Goal: Navigation & Orientation: Find specific page/section

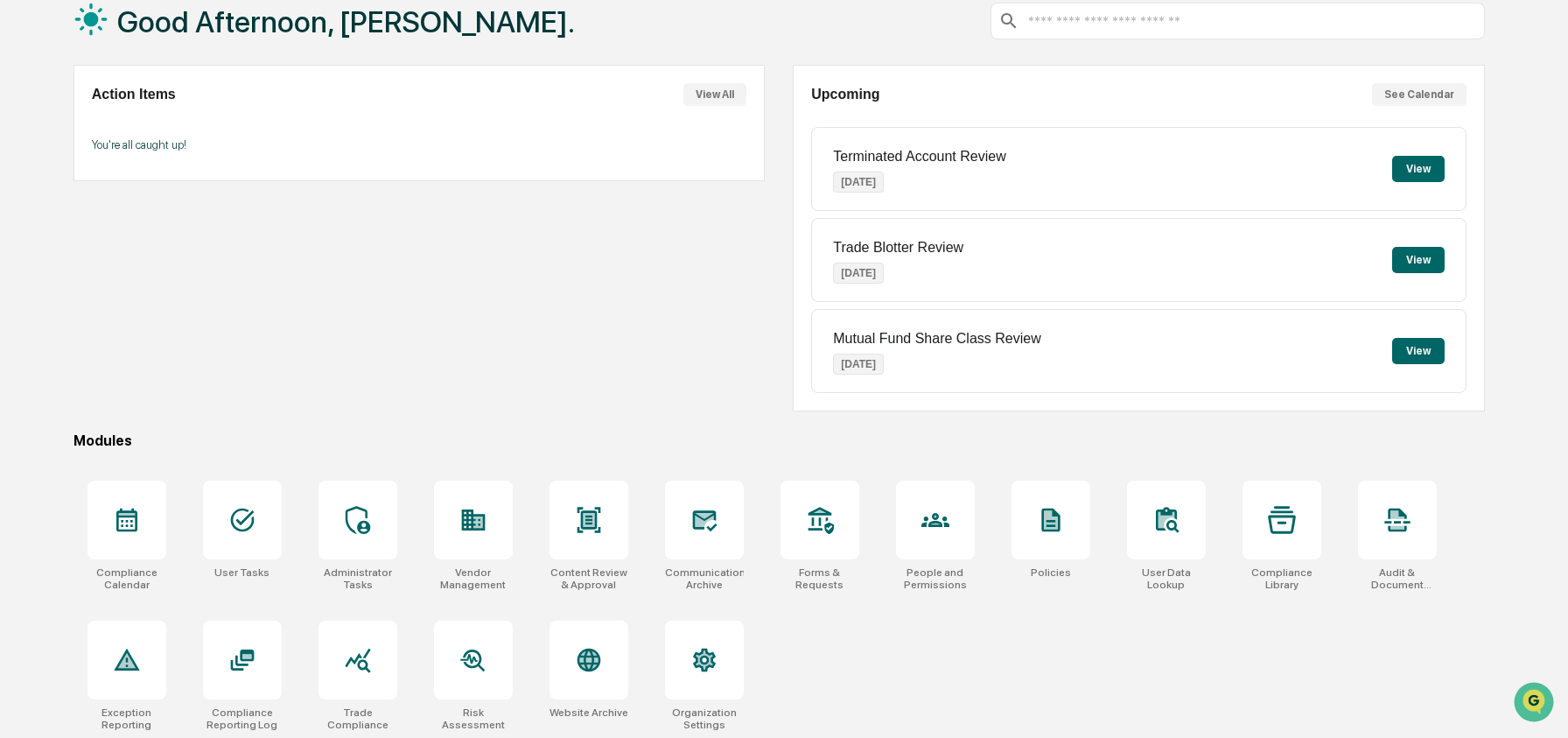
scroll to position [113, 0]
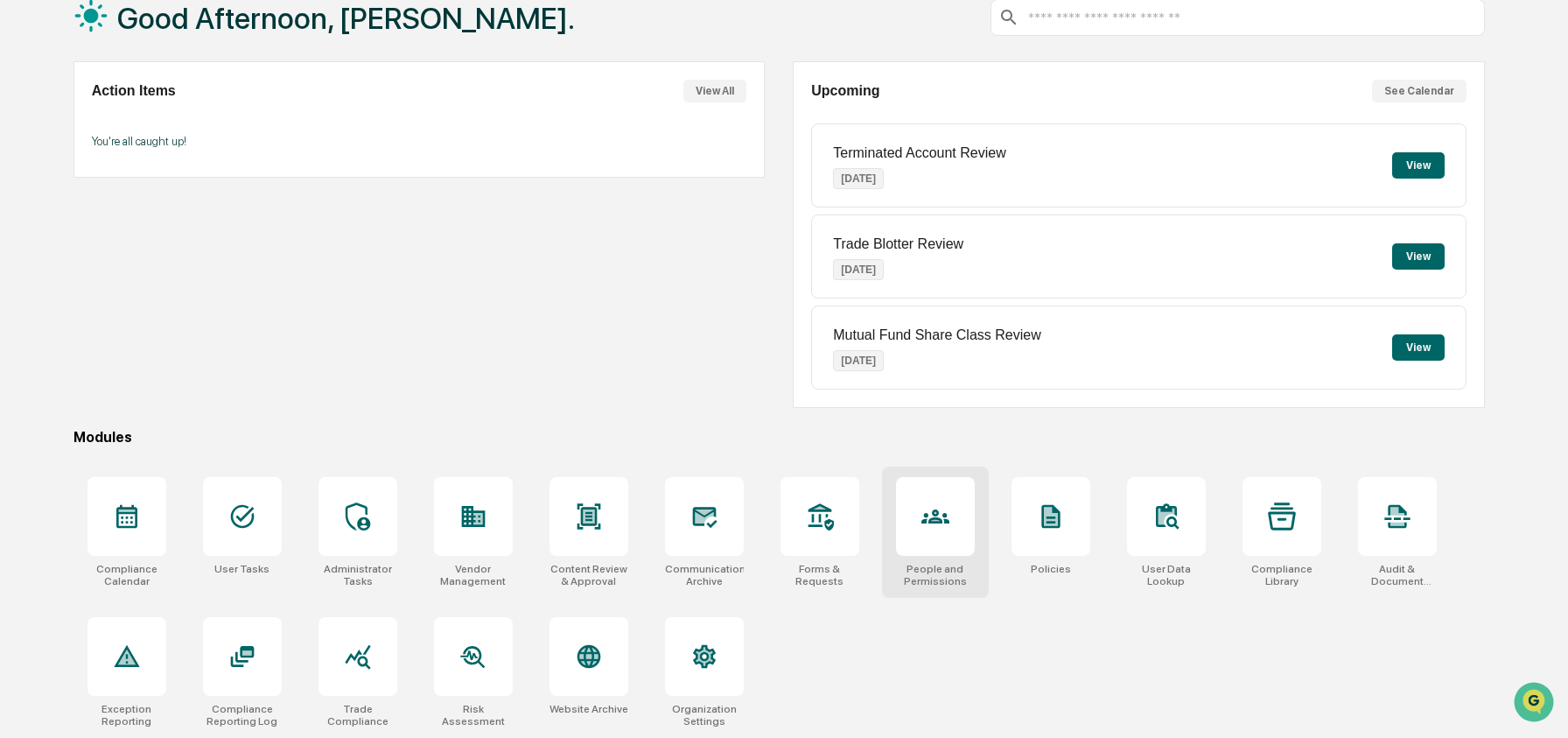
click at [918, 525] on div at bounding box center [934, 516] width 78 height 79
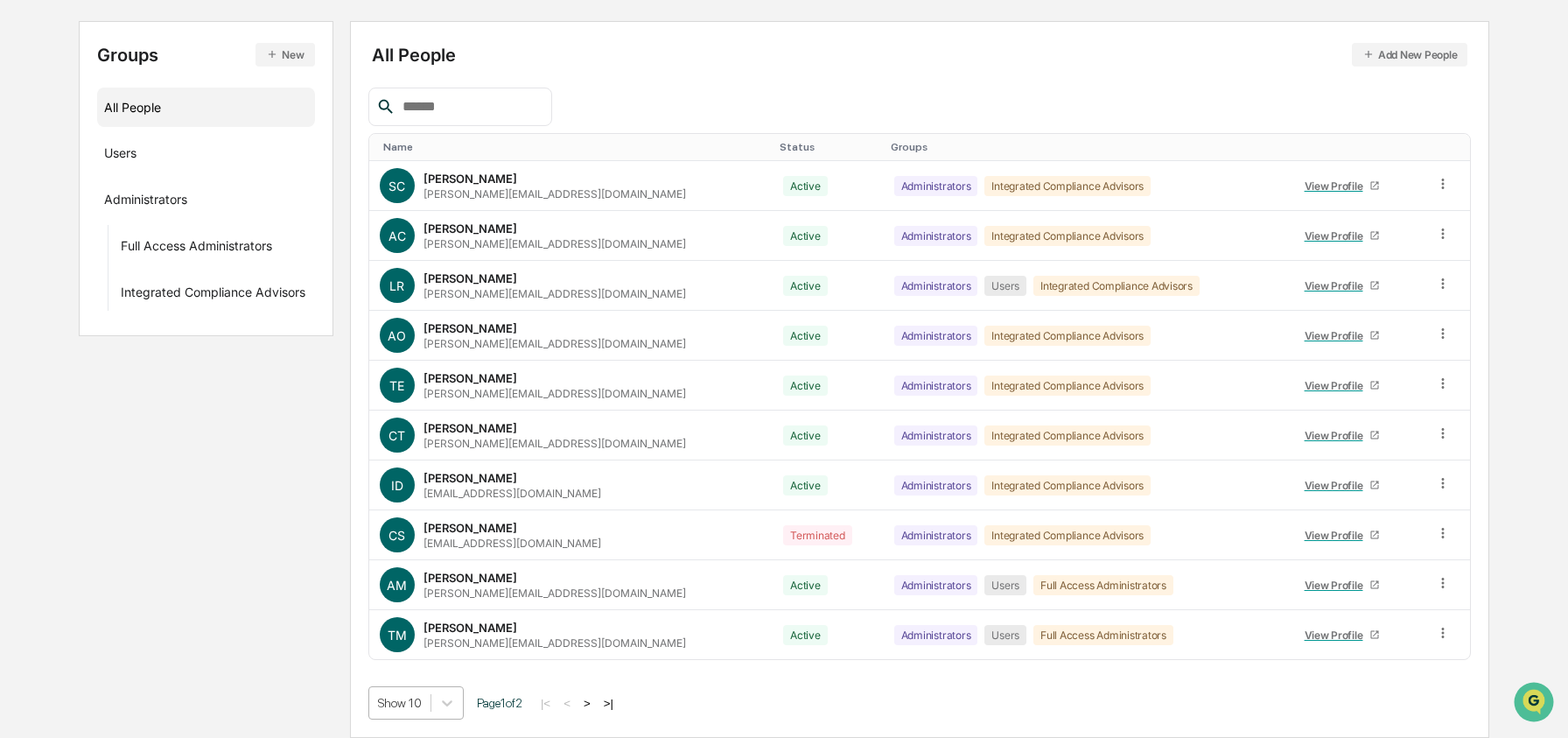
click at [431, 702] on body "Calendar Manage Tasks Reviews Approval Management Company People, Data, Setting…" at bounding box center [784, 281] width 1568 height 914
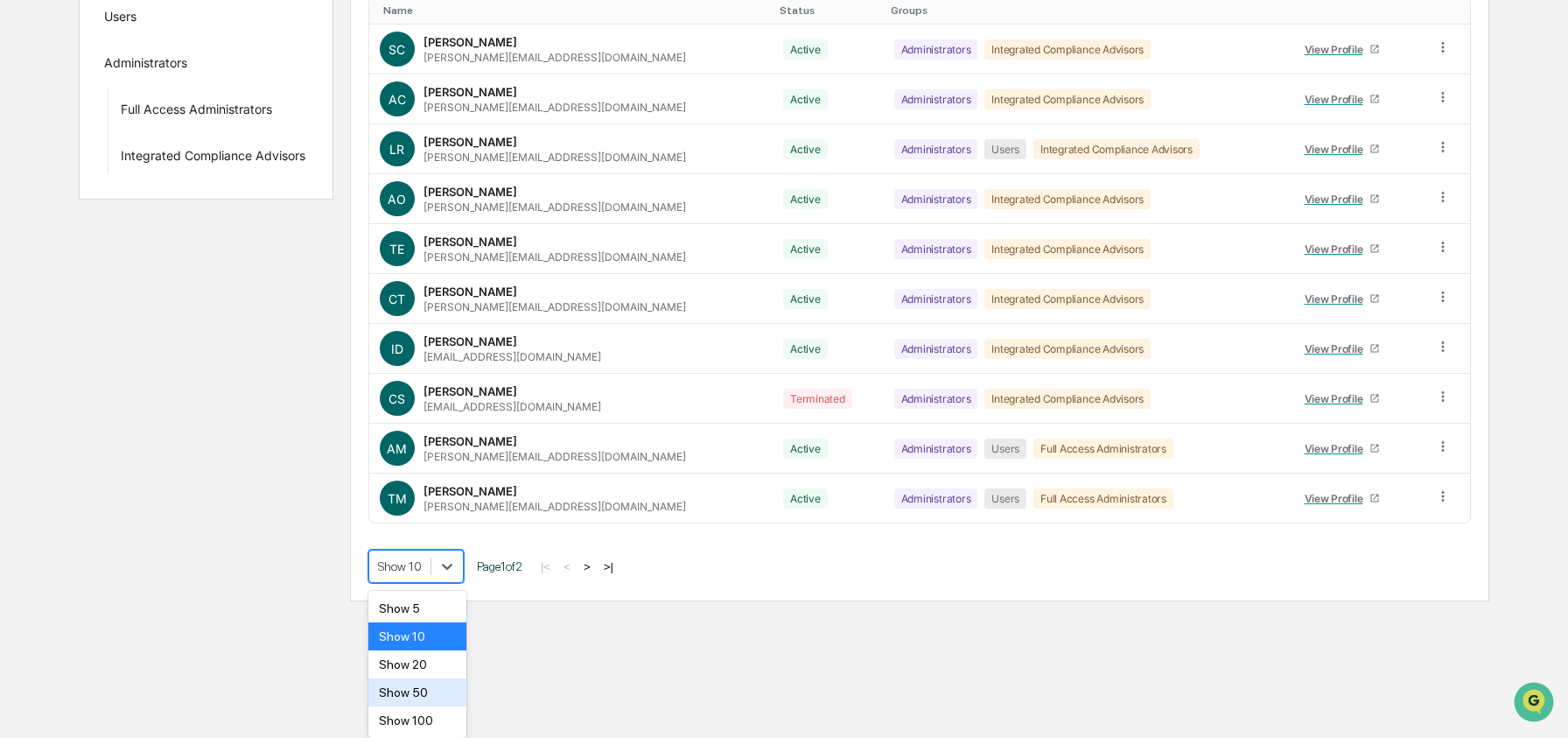
click at [425, 692] on div "Show 50" at bounding box center [417, 693] width 99 height 28
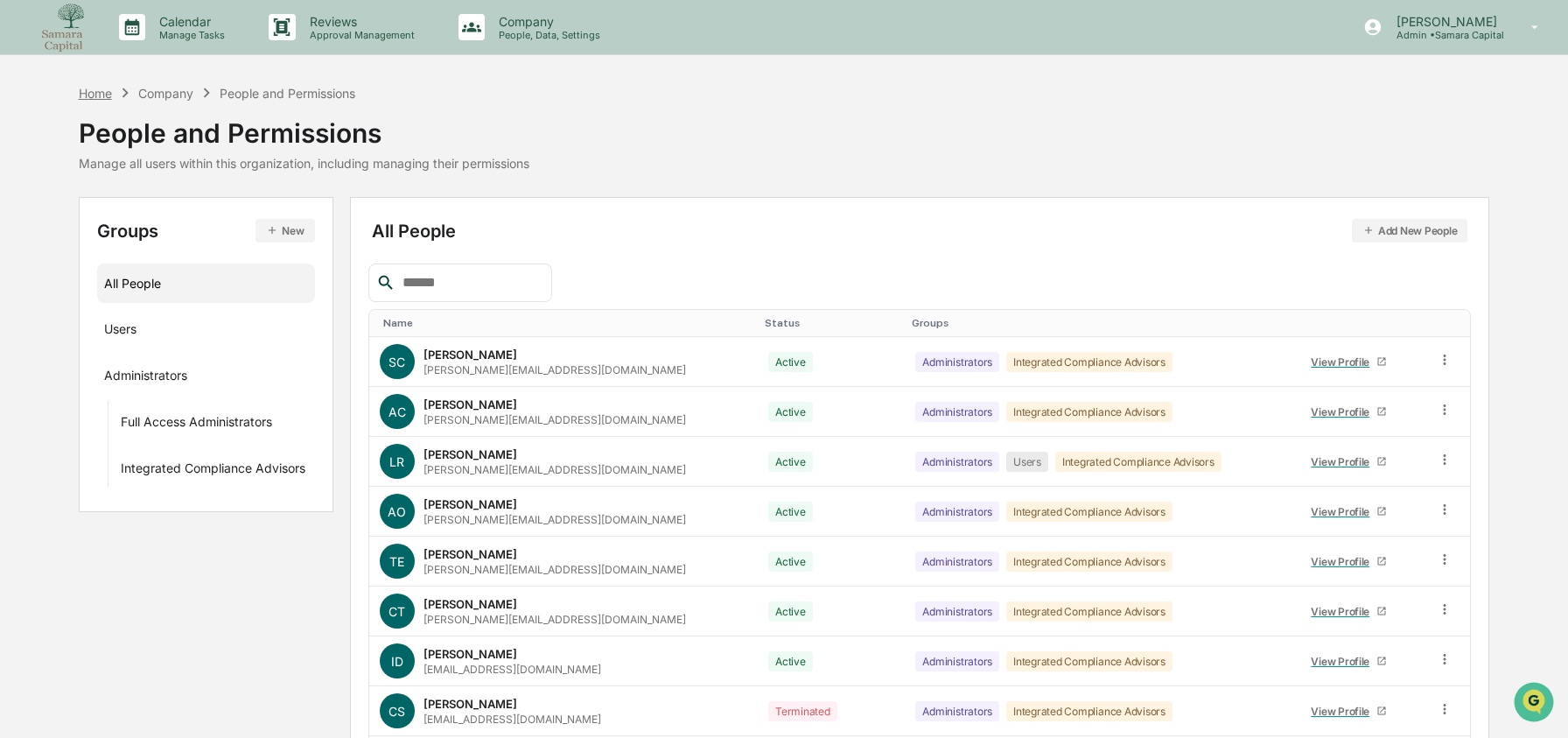
click at [92, 97] on div "Home" at bounding box center [95, 94] width 33 height 15
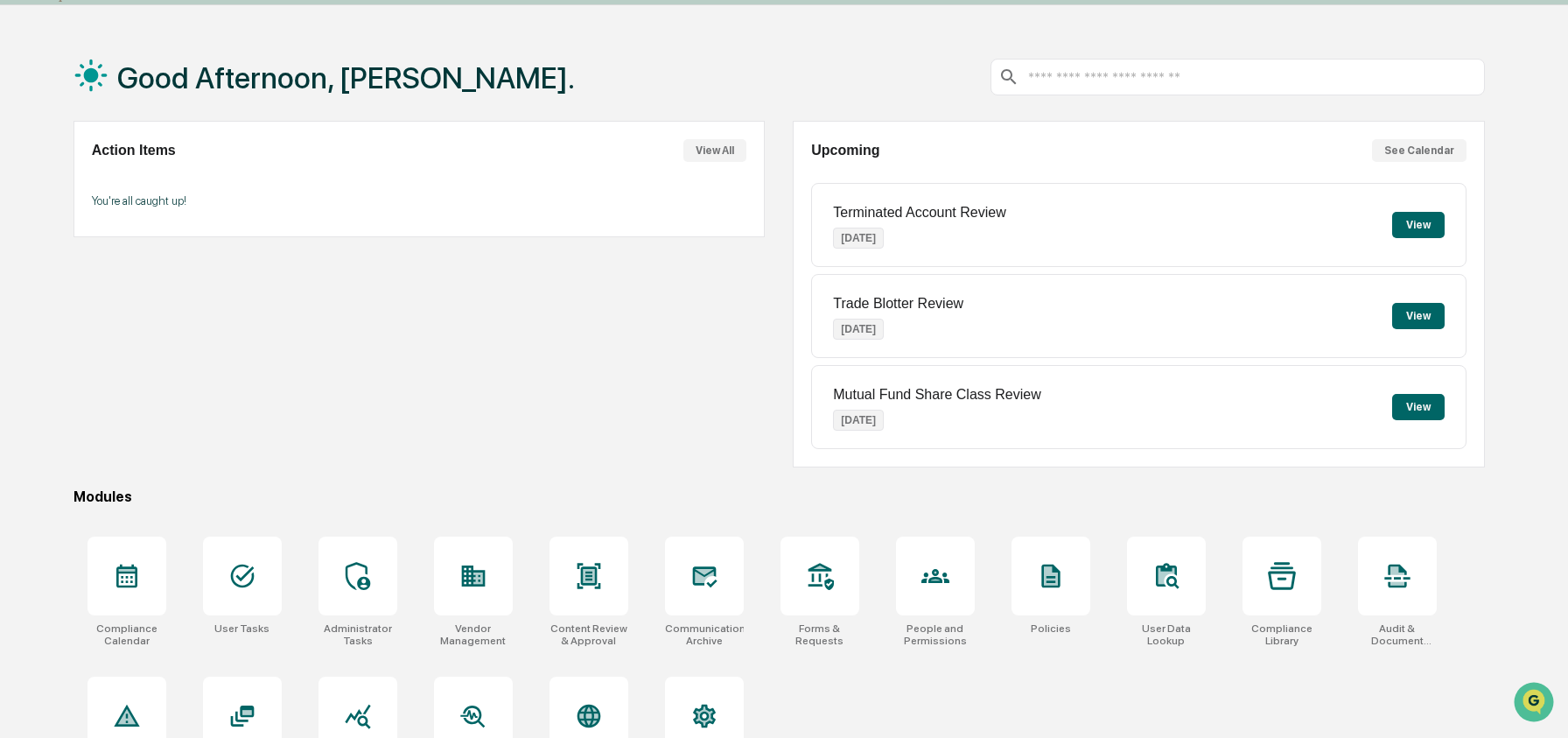
scroll to position [113, 0]
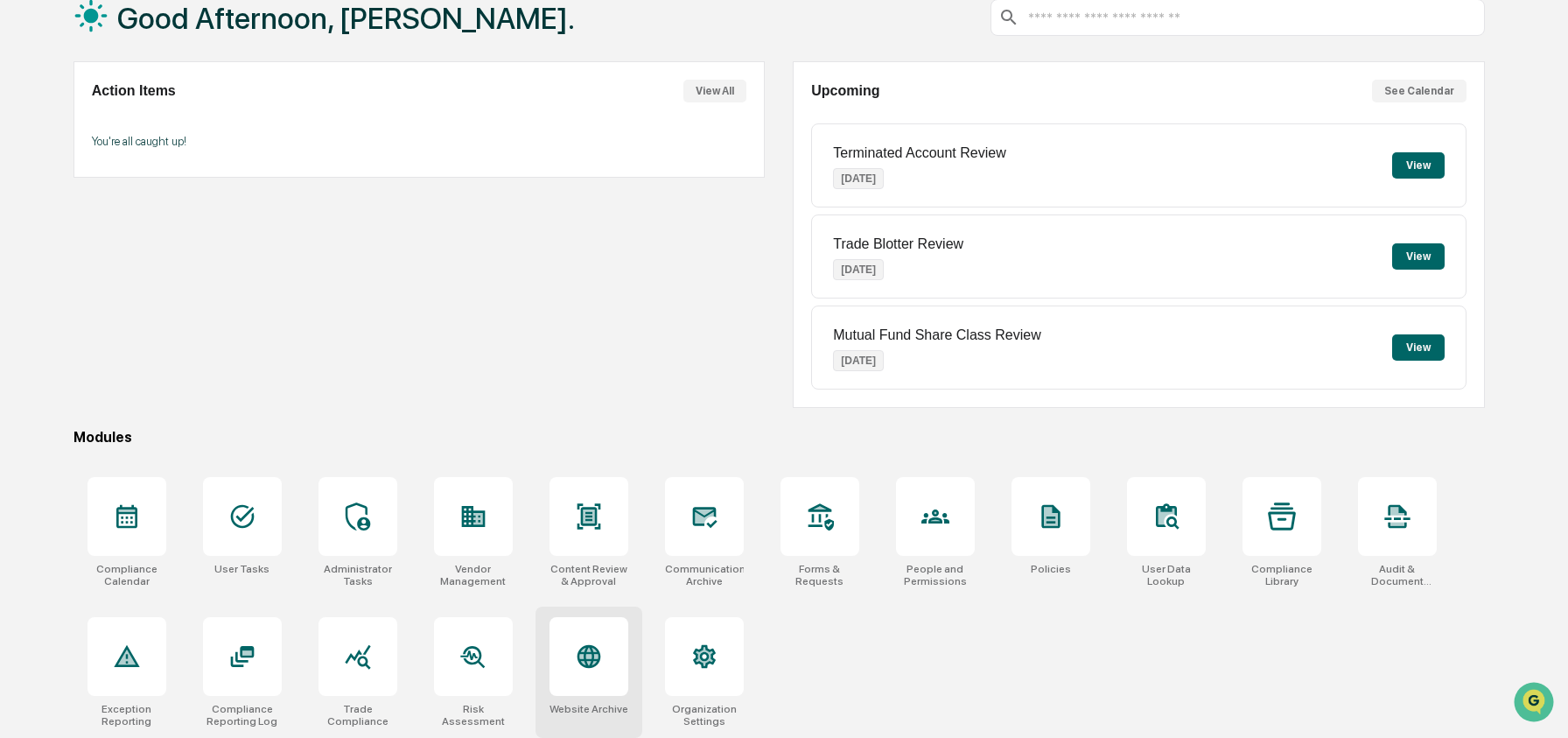
click at [566, 627] on div at bounding box center [588, 656] width 78 height 79
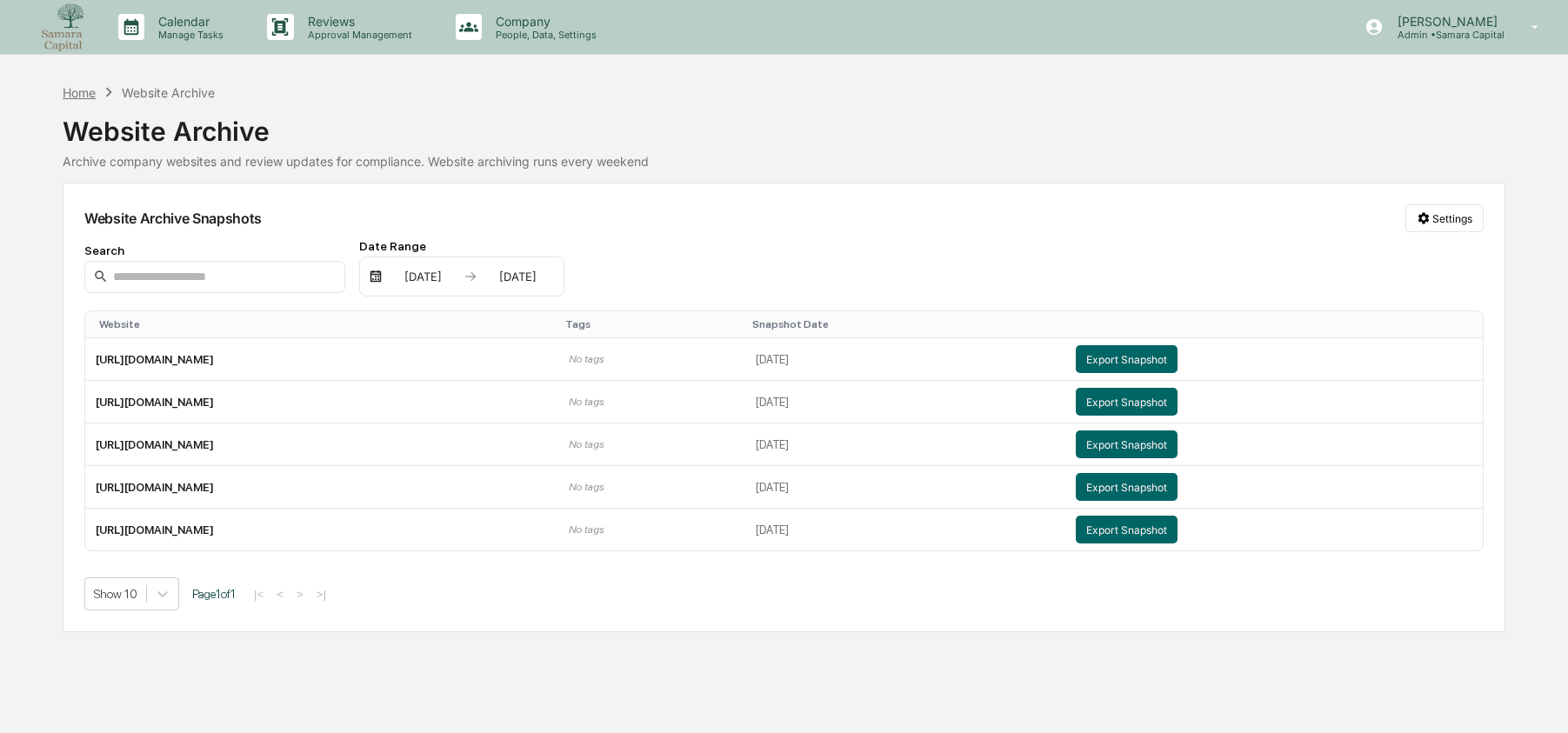
click at [84, 99] on div "Home" at bounding box center [79, 93] width 33 height 15
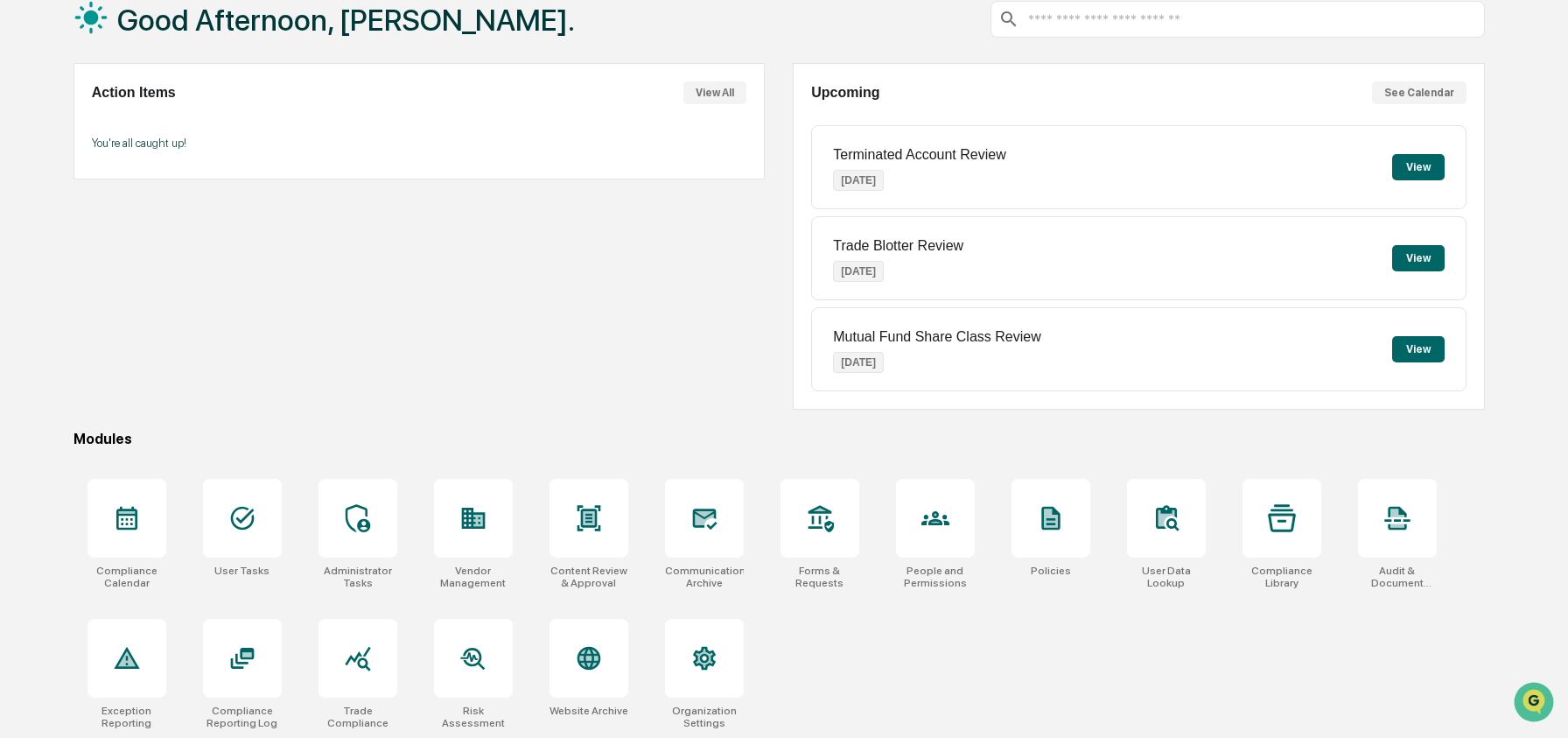
scroll to position [113, 0]
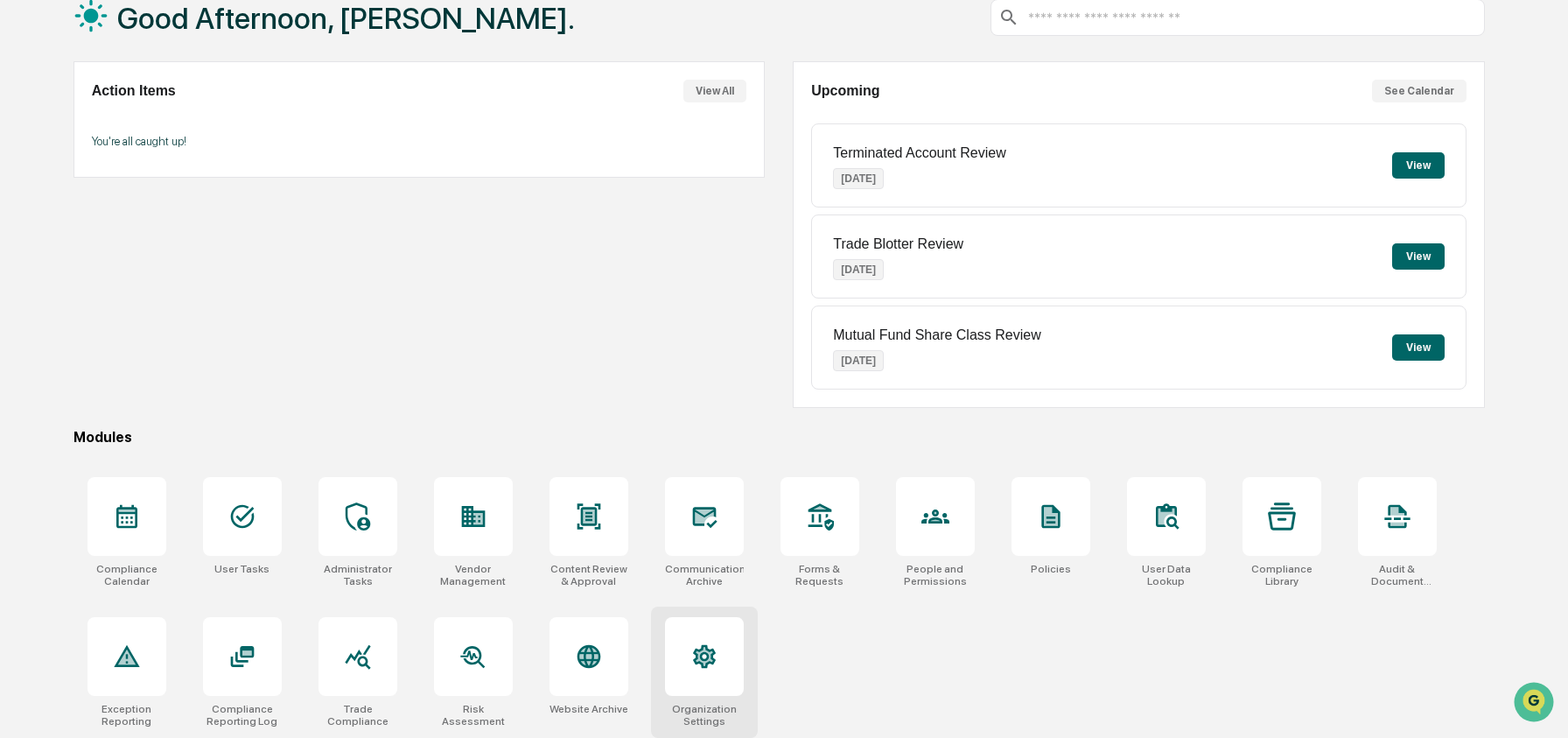
click at [706, 678] on div at bounding box center [704, 656] width 78 height 79
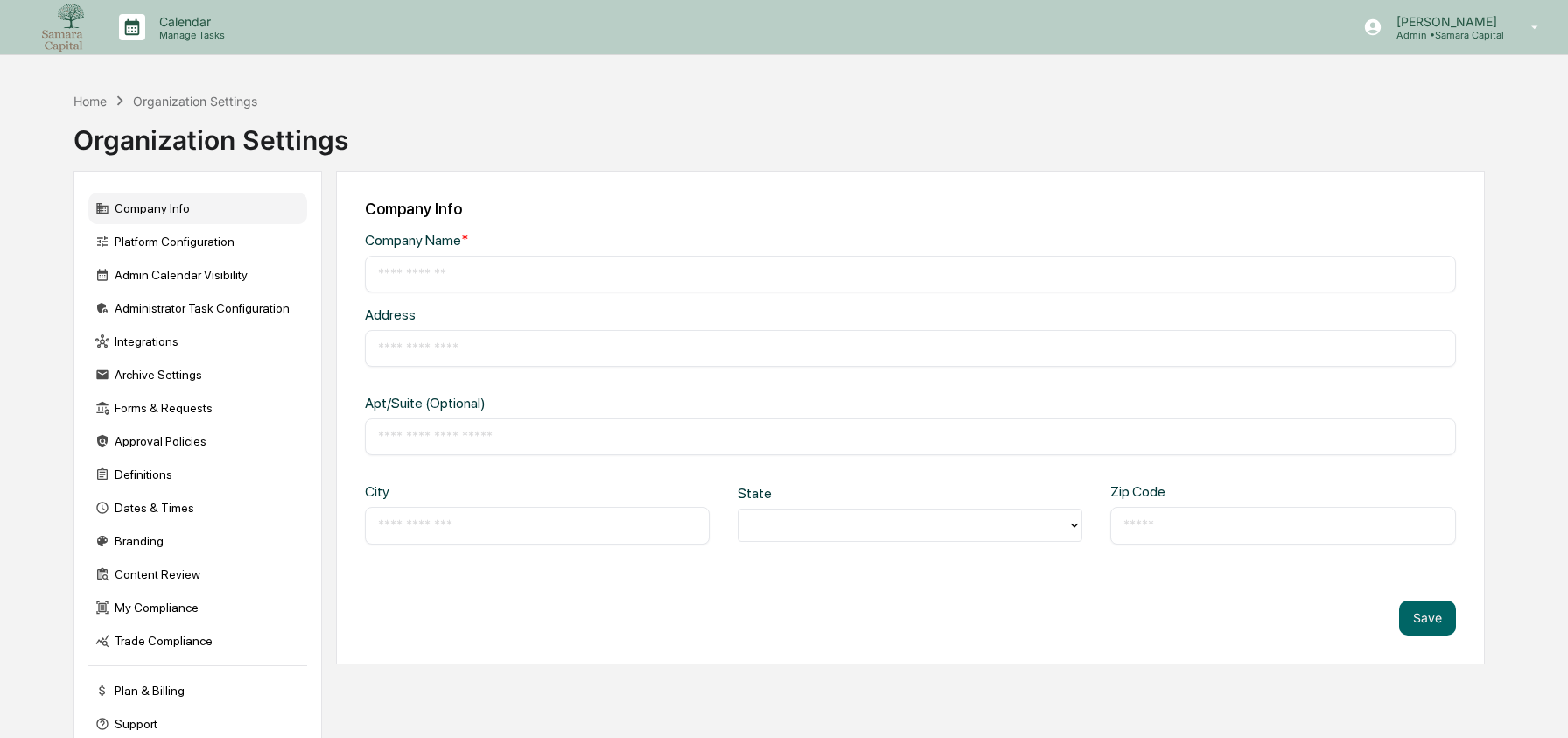
type input "**********"
type input "*********"
type input "**********"
type input "*****"
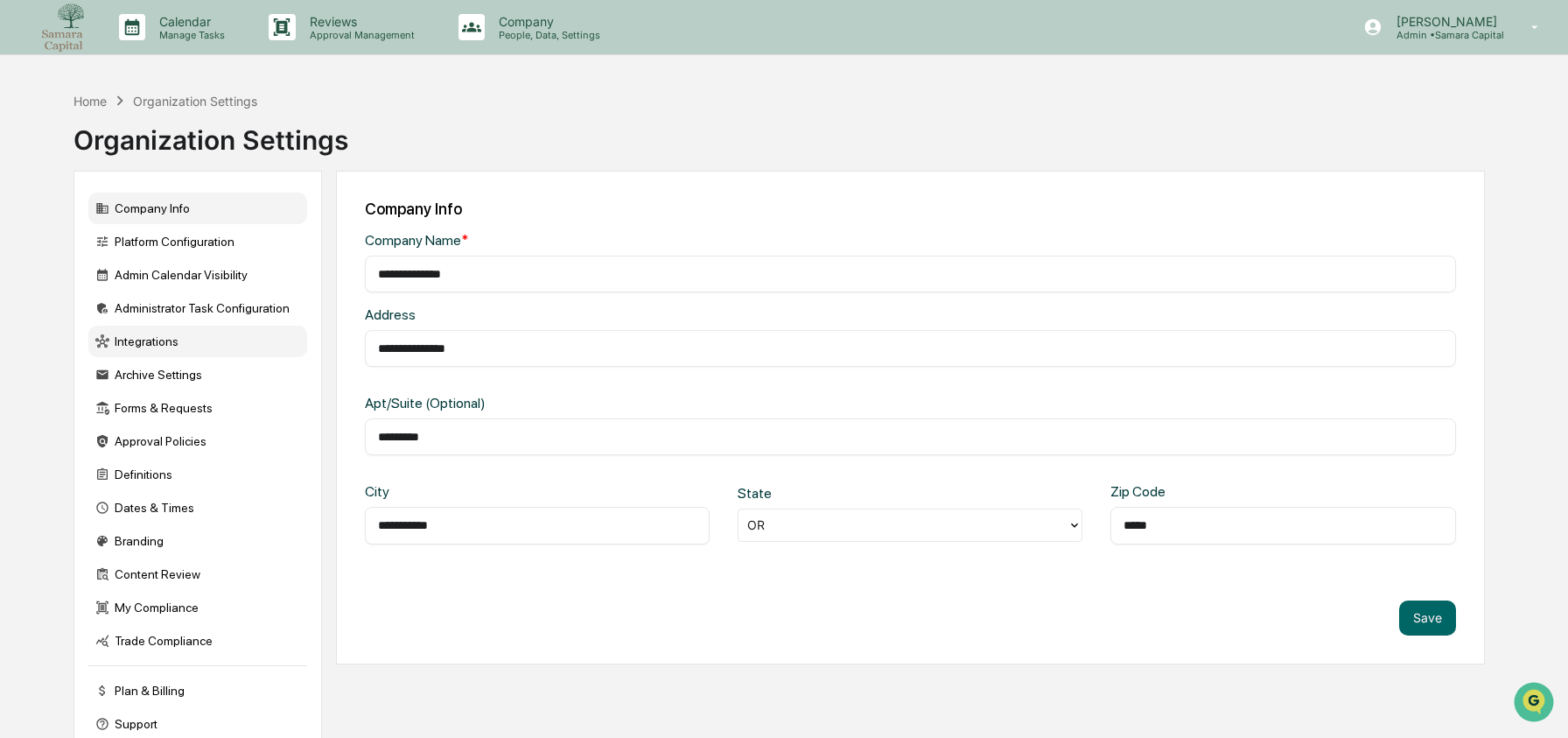
click at [125, 343] on div "Integrations" at bounding box center [197, 341] width 218 height 31
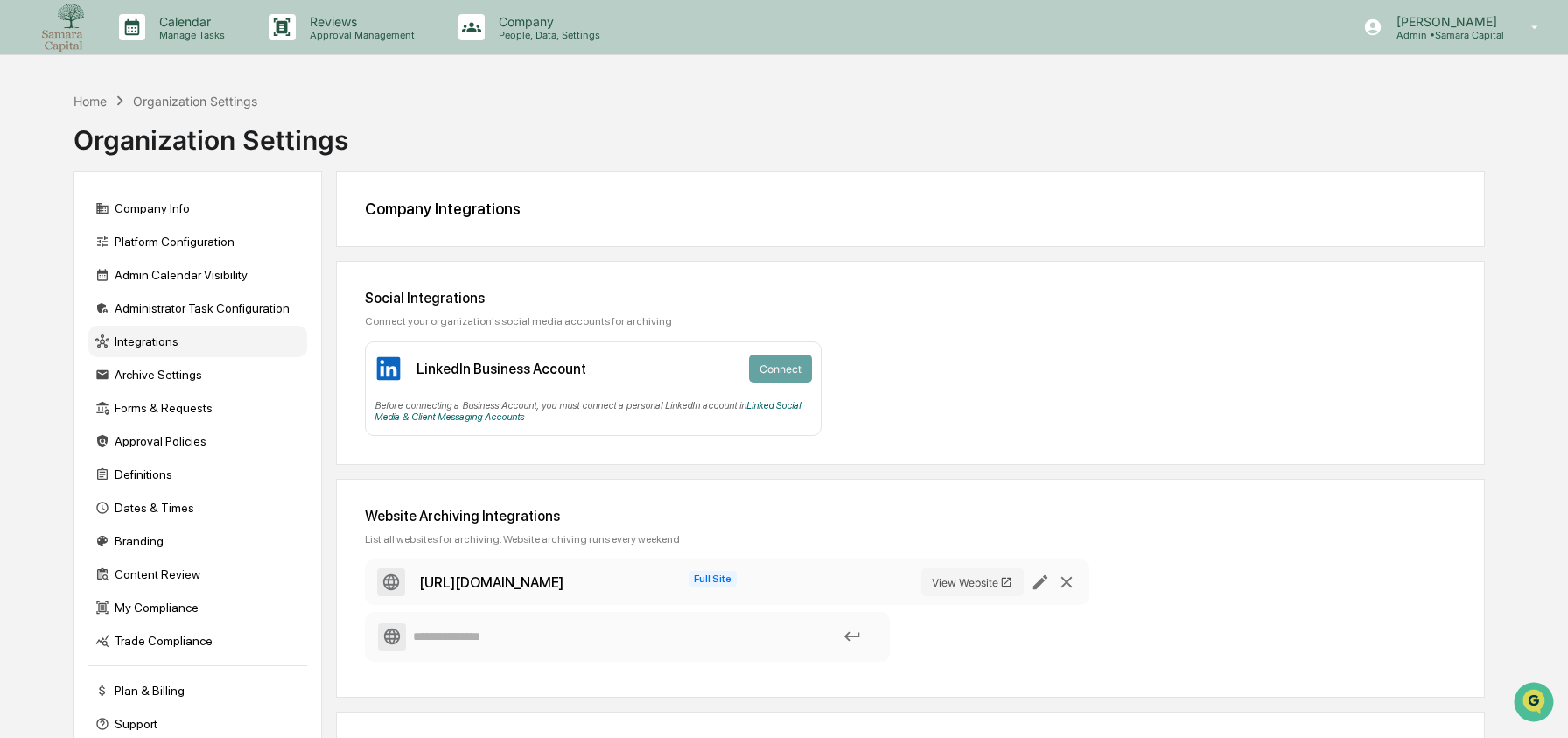
click at [93, 109] on div "Home Organization Settings" at bounding box center [166, 100] width 183 height 19
click at [92, 105] on div "Home" at bounding box center [90, 101] width 33 height 15
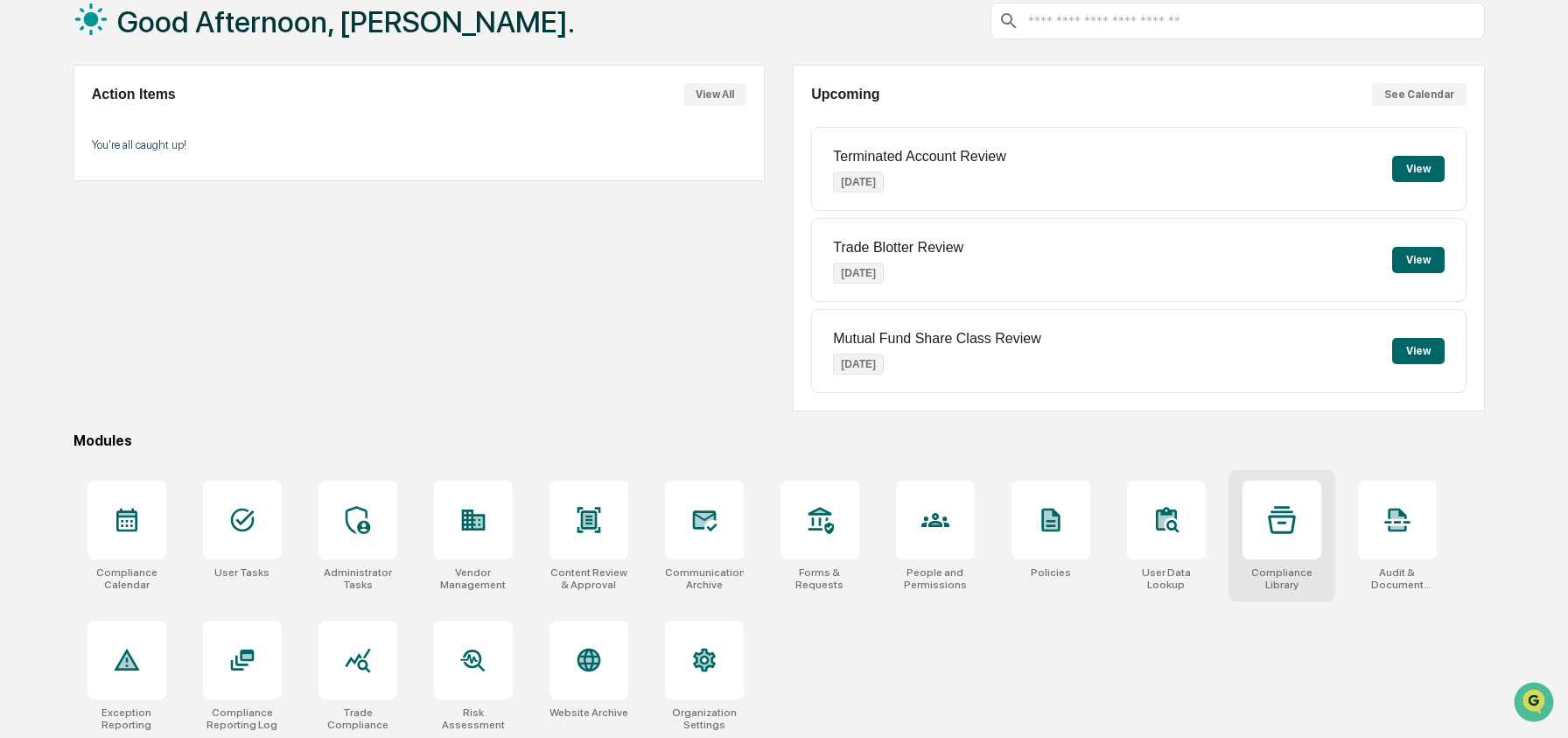
scroll to position [113, 0]
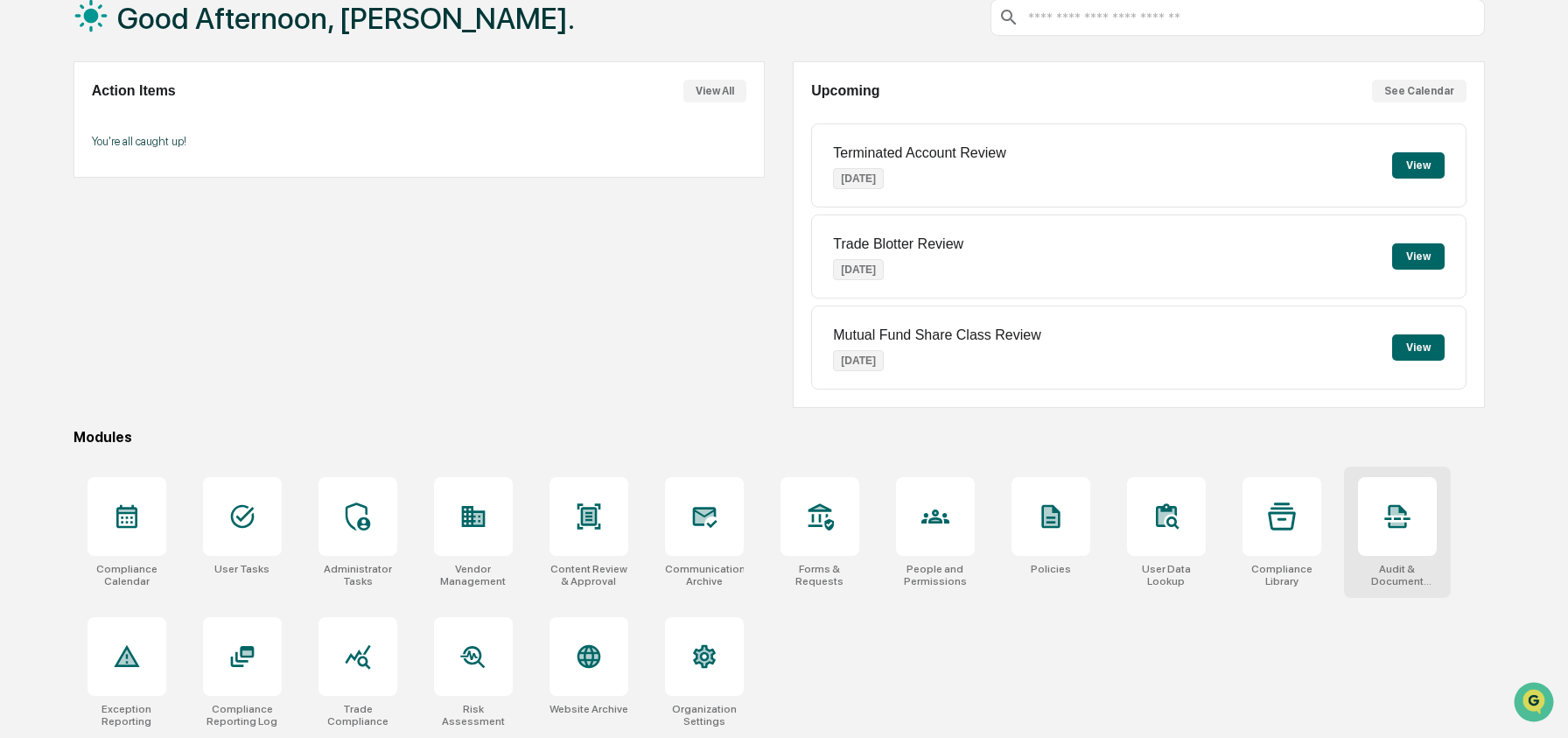
click at [1425, 522] on div at bounding box center [1397, 516] width 78 height 79
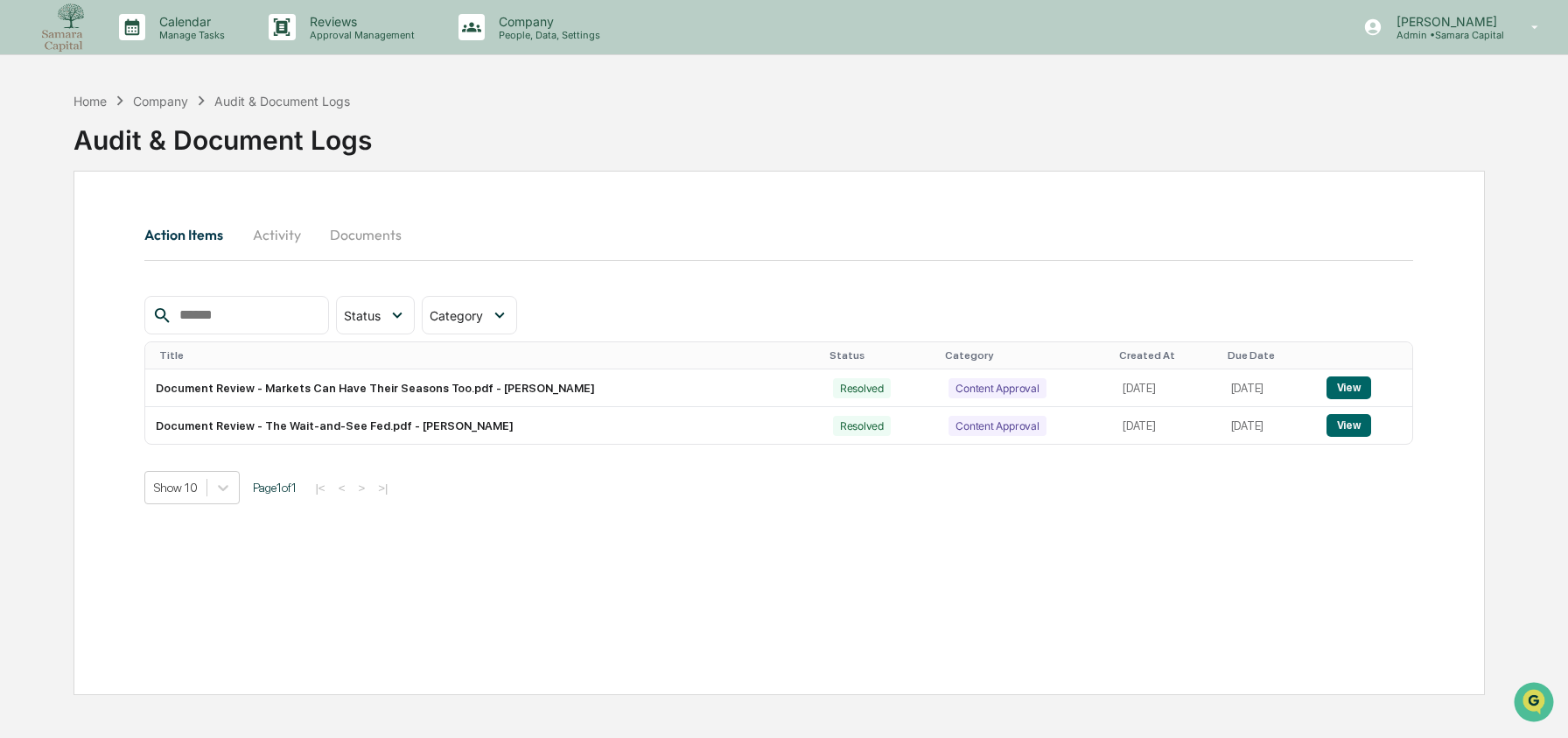
click at [353, 235] on button "Documents" at bounding box center [365, 235] width 99 height 42
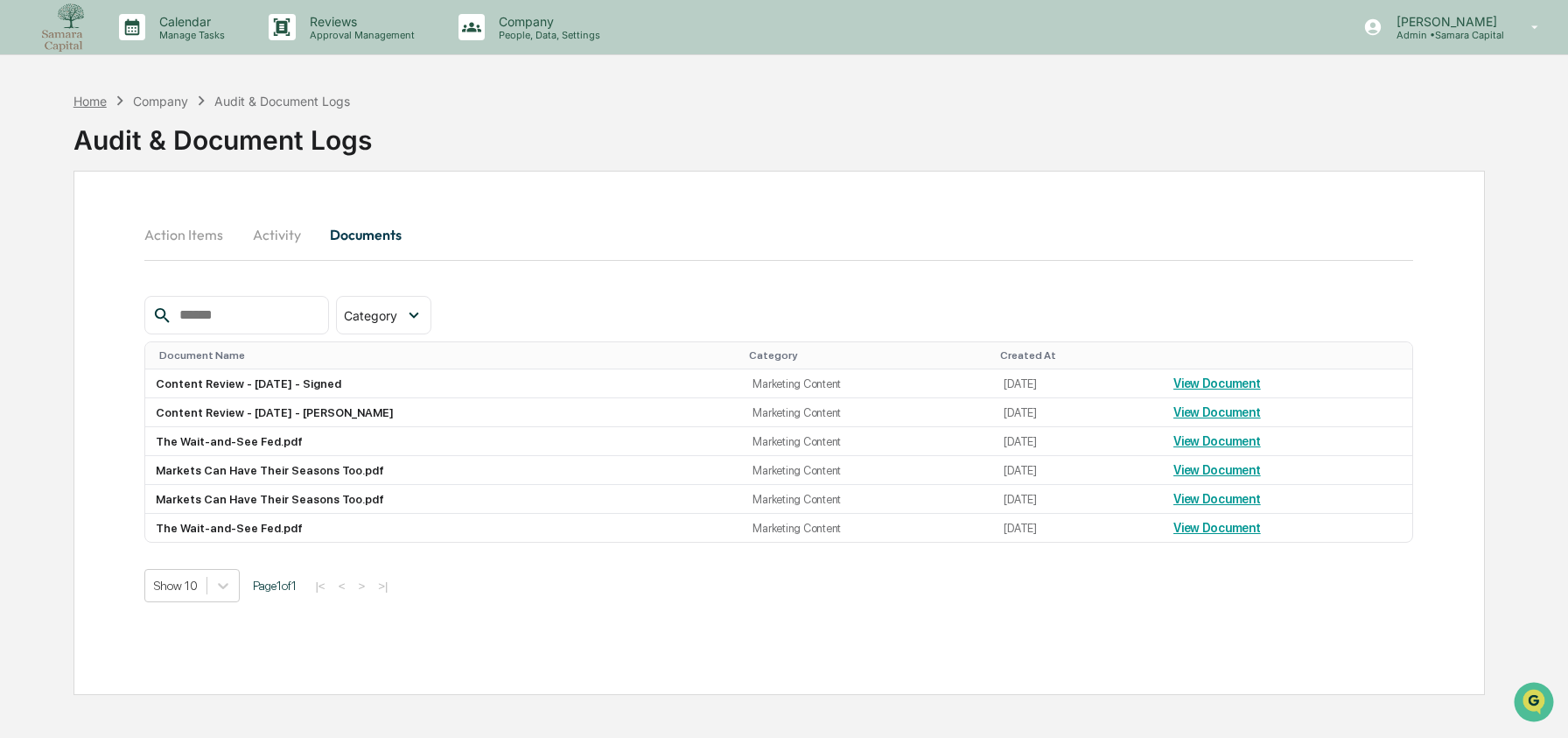
click at [94, 97] on div "Home" at bounding box center [90, 101] width 33 height 15
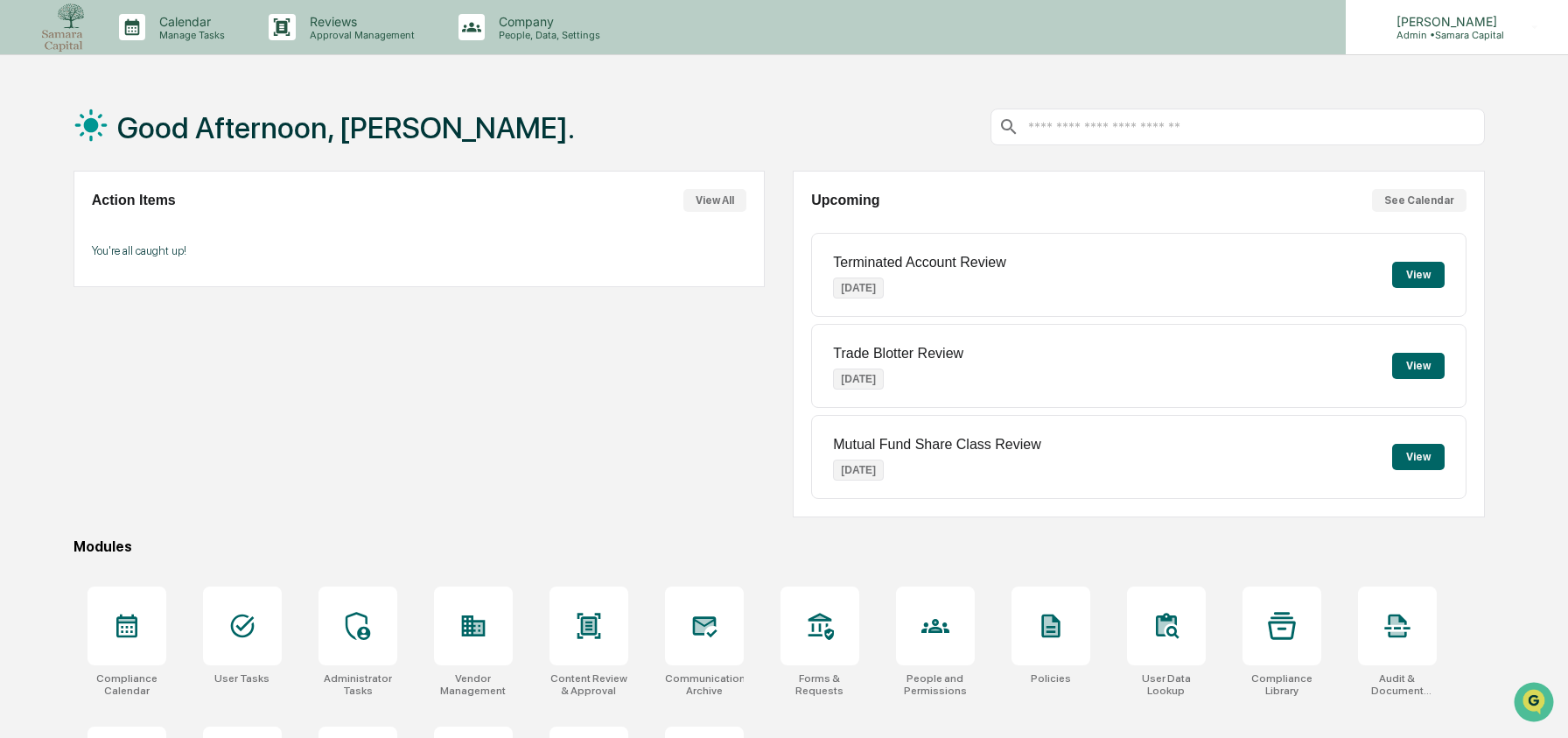
click at [1457, 38] on p "Admin • Samara Capital" at bounding box center [1444, 35] width 123 height 12
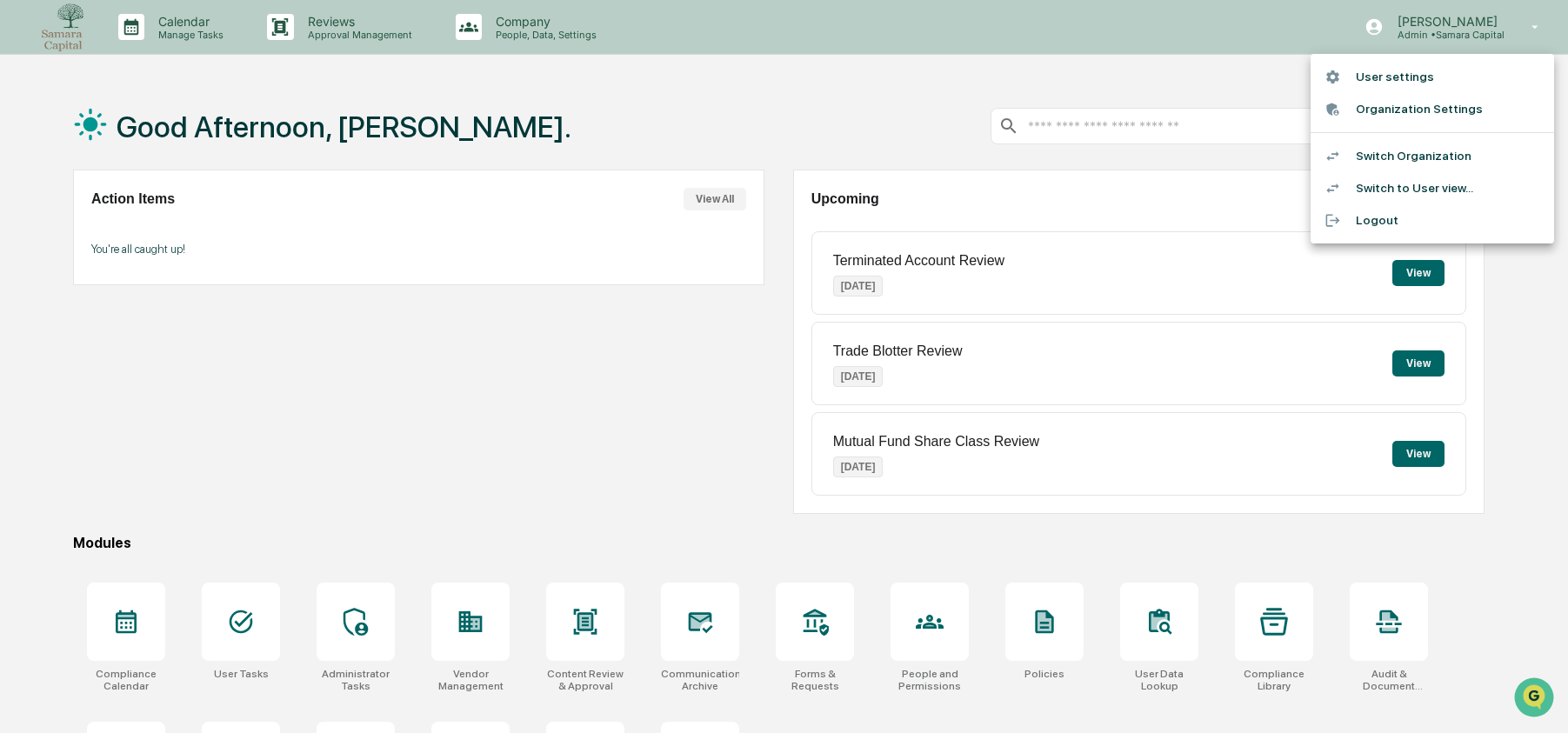
click at [1445, 160] on li "Switch Organization" at bounding box center [1432, 156] width 243 height 32
